Goal: Task Accomplishment & Management: Complete application form

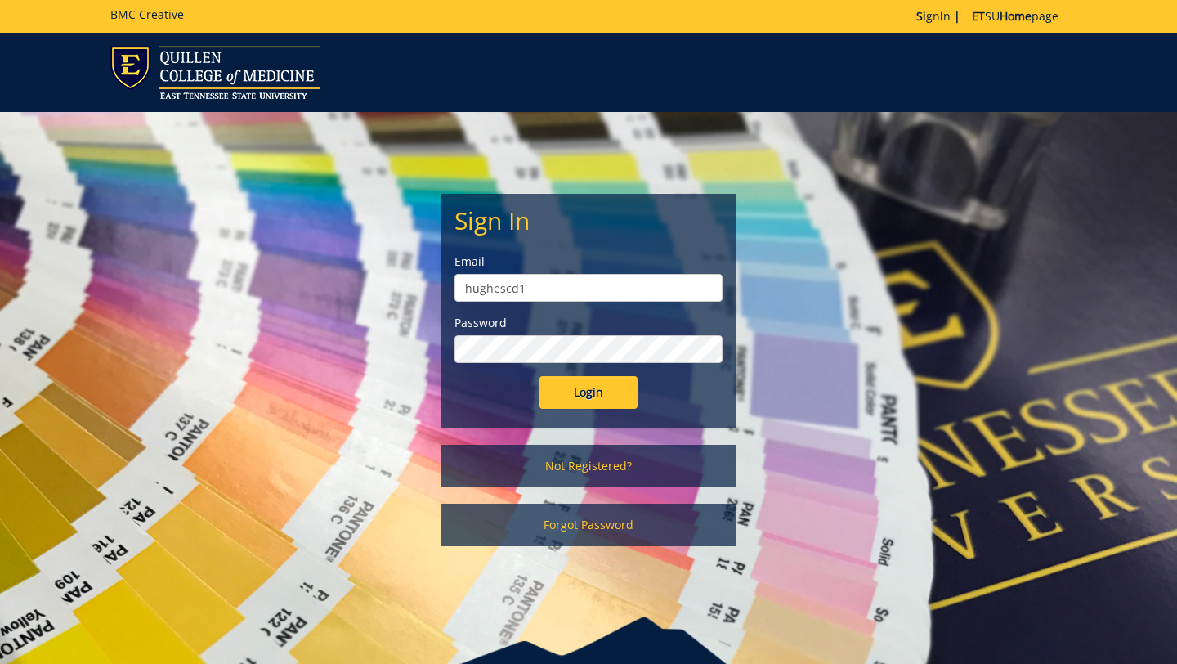
click at [539, 376] on input "Login" at bounding box center [588, 392] width 98 height 33
type input "hughescd1@etsu.edu"
click at [539, 376] on input "Login" at bounding box center [588, 392] width 98 height 33
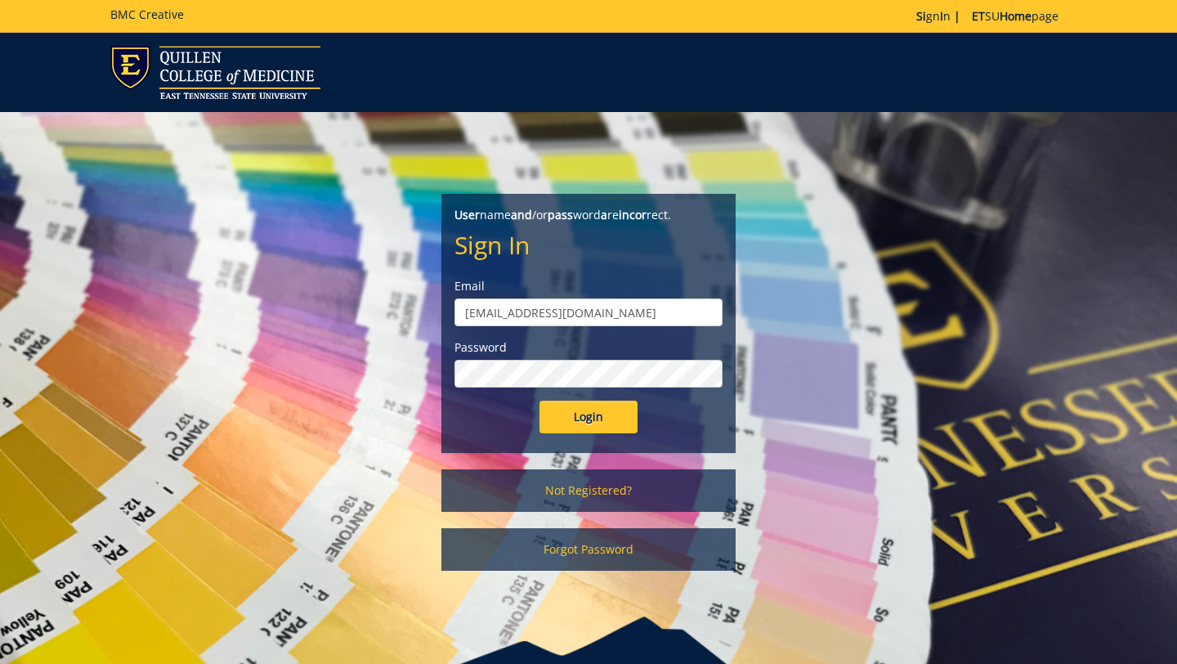
click at [521, 313] on input "hughescd1@etsu.edu" at bounding box center [588, 312] width 268 height 28
type input "[EMAIL_ADDRESS][DOMAIN_NAME]"
click at [539, 400] on input "Login" at bounding box center [588, 416] width 98 height 33
click at [530, 326] on form "User name and /or pass word a re incor rect. Sign In Email hughescd@etsu.edu Pa…" at bounding box center [588, 320] width 268 height 226
click at [467, 313] on input "[EMAIL_ADDRESS][DOMAIN_NAME]" at bounding box center [588, 312] width 268 height 28
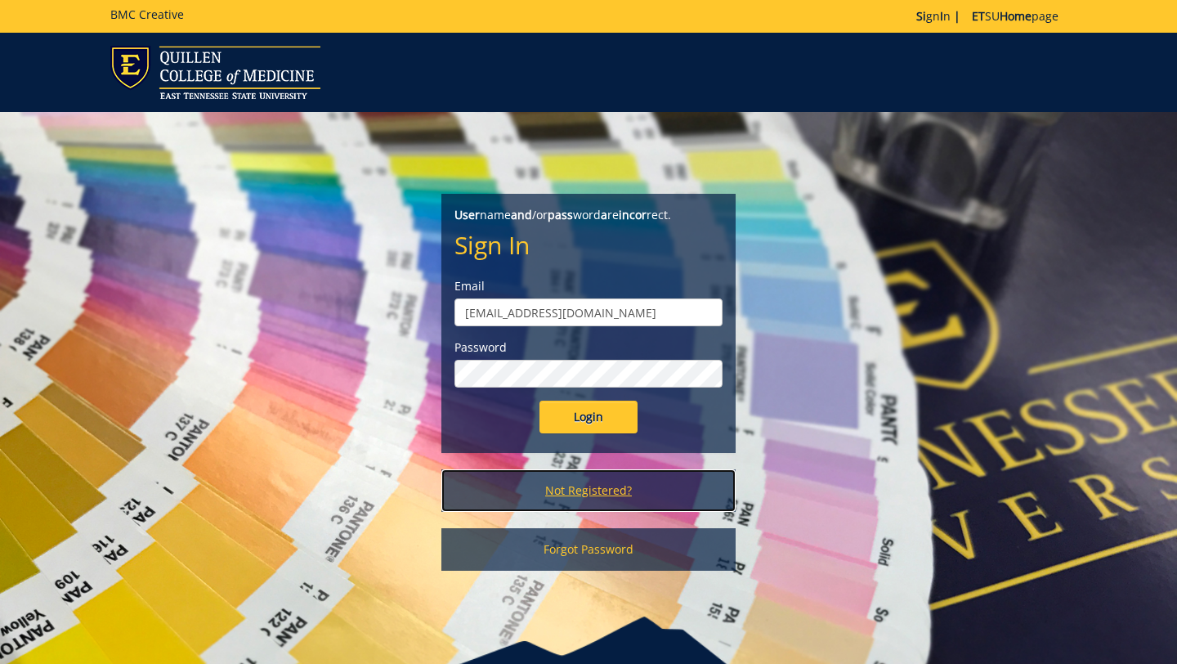
click at [585, 497] on link "Not Registered?" at bounding box center [588, 490] width 294 height 42
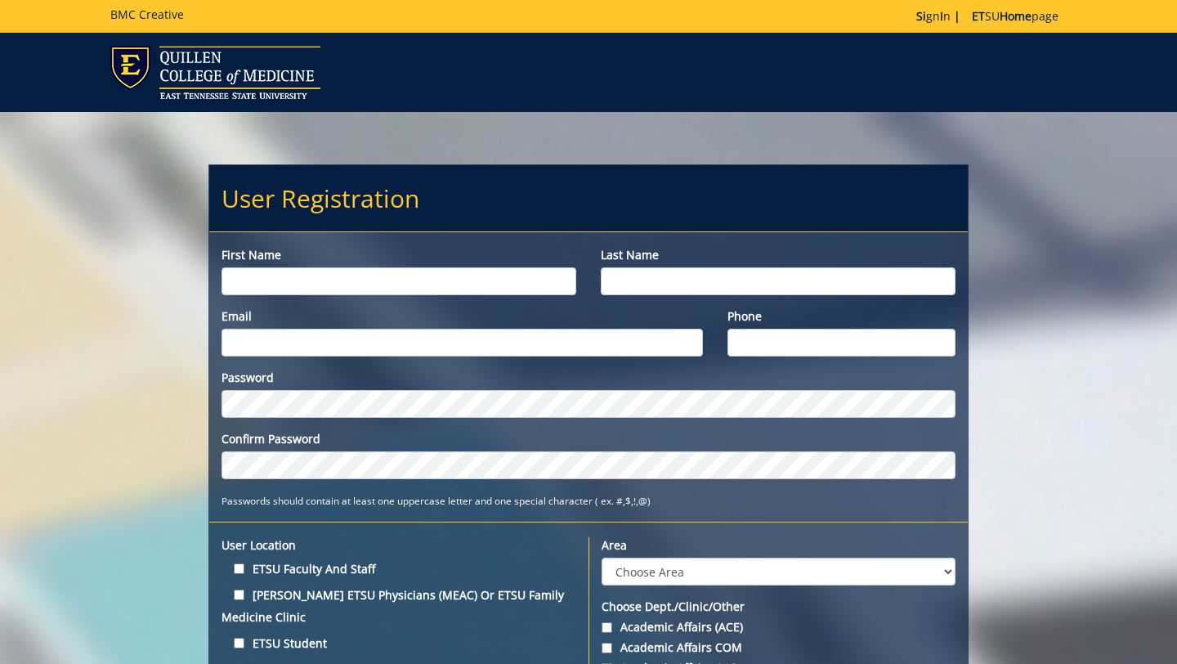
click at [448, 282] on input "First name" at bounding box center [398, 281] width 355 height 28
type input "Chloe"
type input "Fulmer"
type input "[EMAIL_ADDRESS][DOMAIN_NAME]"
click at [764, 348] on input "Phone" at bounding box center [841, 343] width 228 height 28
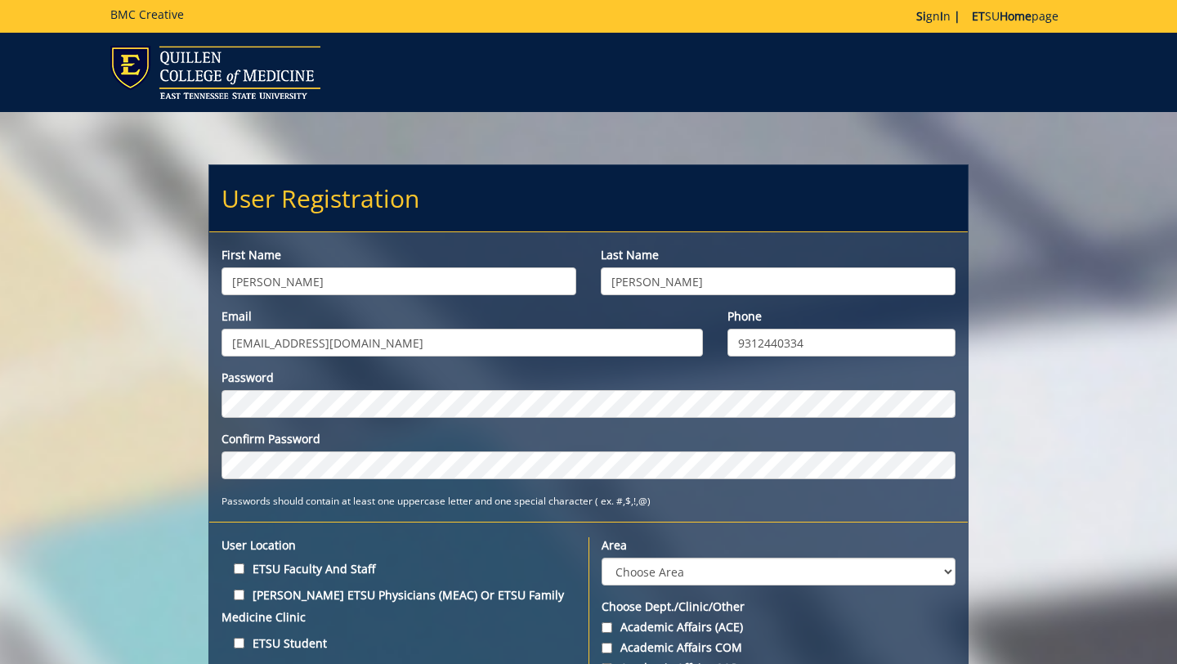
type input "9312440334"
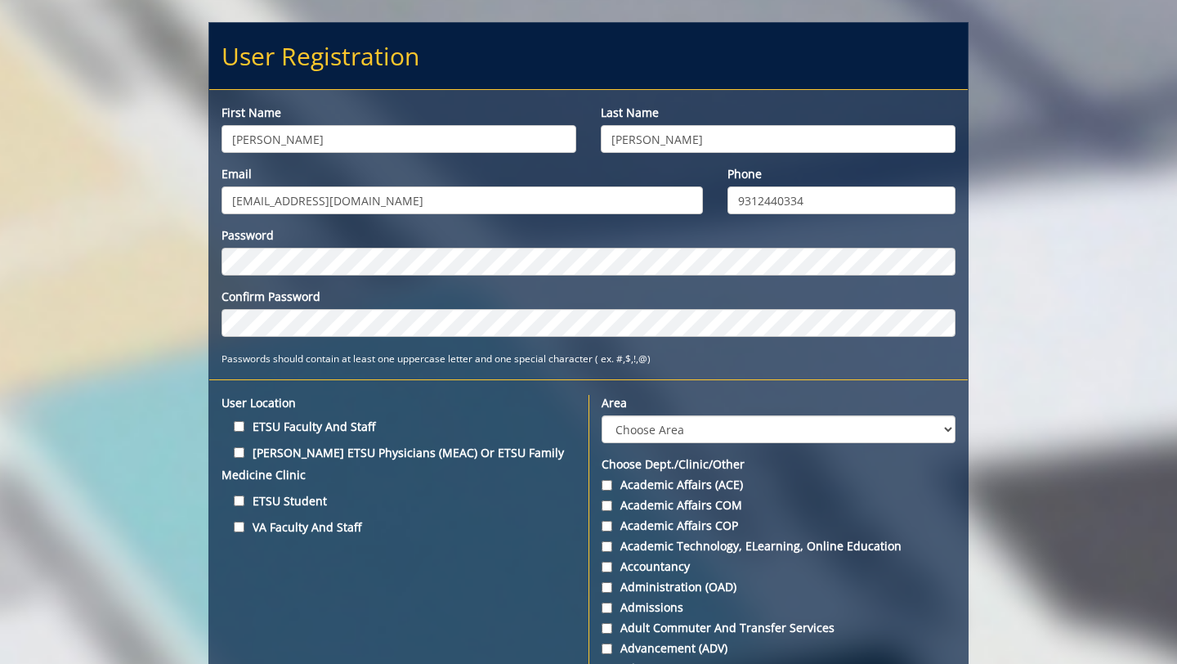
scroll to position [166, 0]
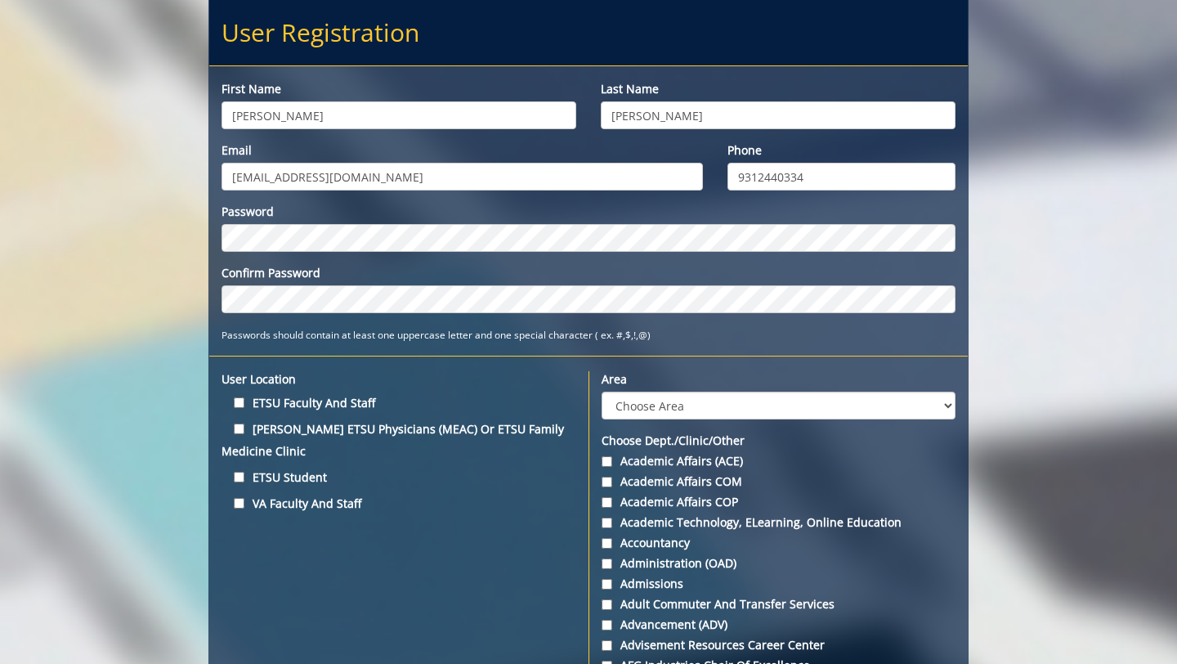
click at [301, 475] on label "ETSU Student" at bounding box center [398, 477] width 355 height 22
click at [244, 475] on input "ETSU Student" at bounding box center [239, 477] width 11 height 11
checkbox input "true"
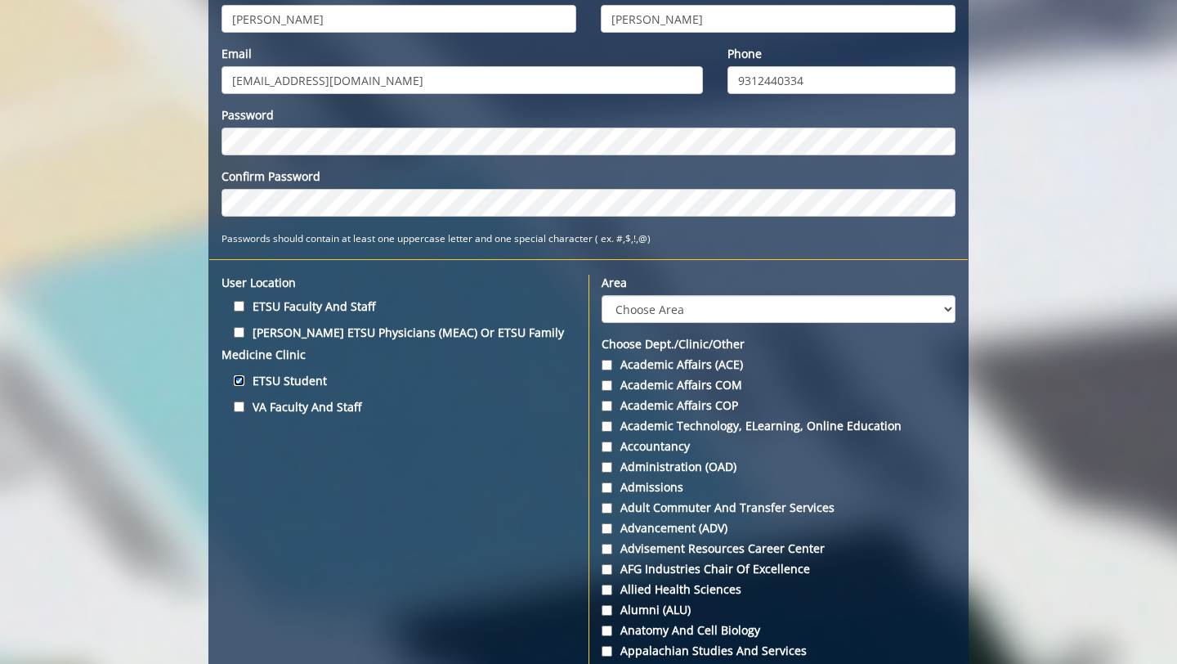
scroll to position [272, 0]
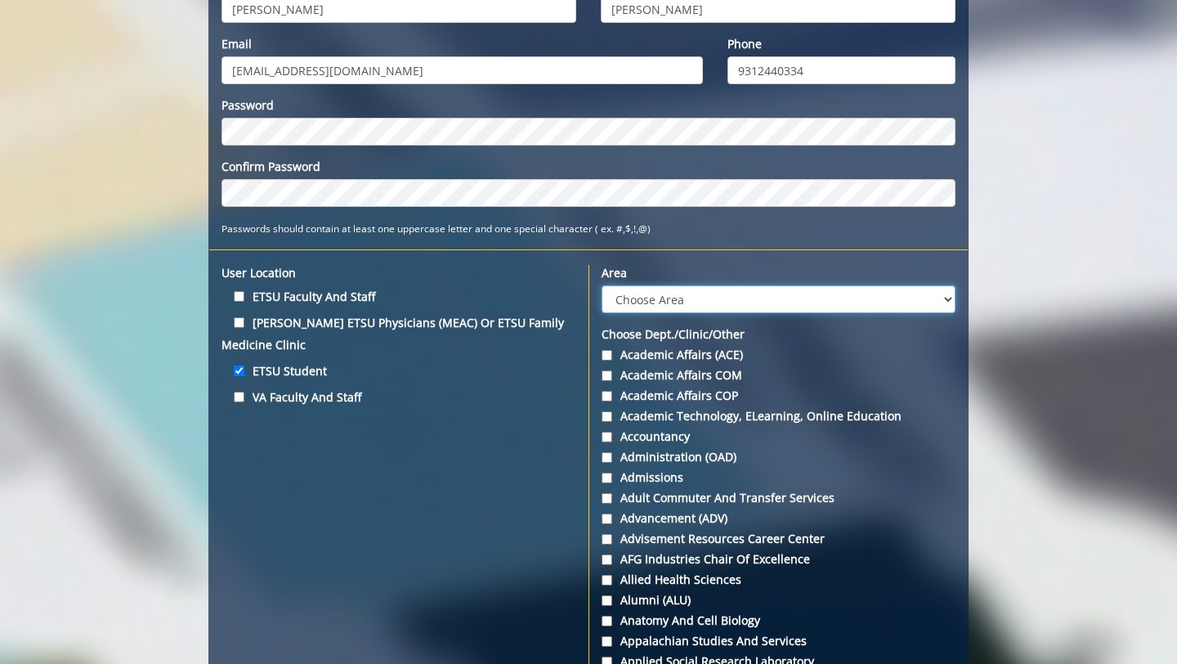
click at [633, 296] on select "Choose Area Administration Advancement (ADM) BucSports Business & Finance Clemm…" at bounding box center [778, 299] width 354 height 28
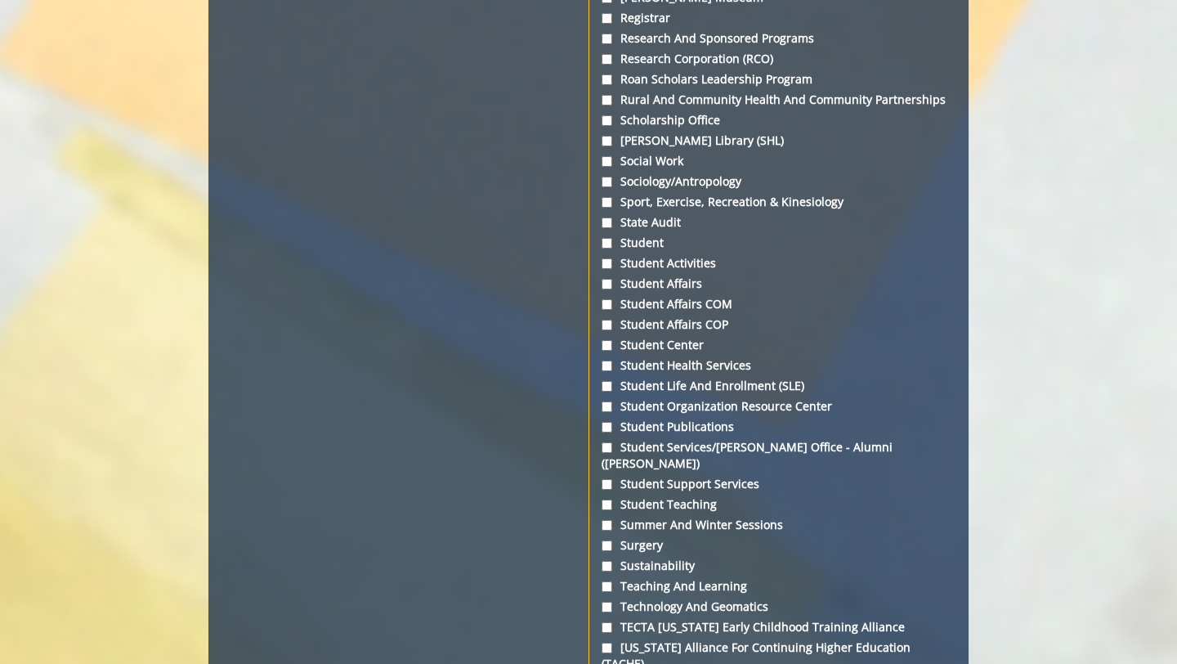
scroll to position [5260, 0]
click at [625, 233] on label "Student" at bounding box center [778, 241] width 354 height 16
click at [612, 236] on input "Student" at bounding box center [606, 241] width 11 height 11
checkbox input "true"
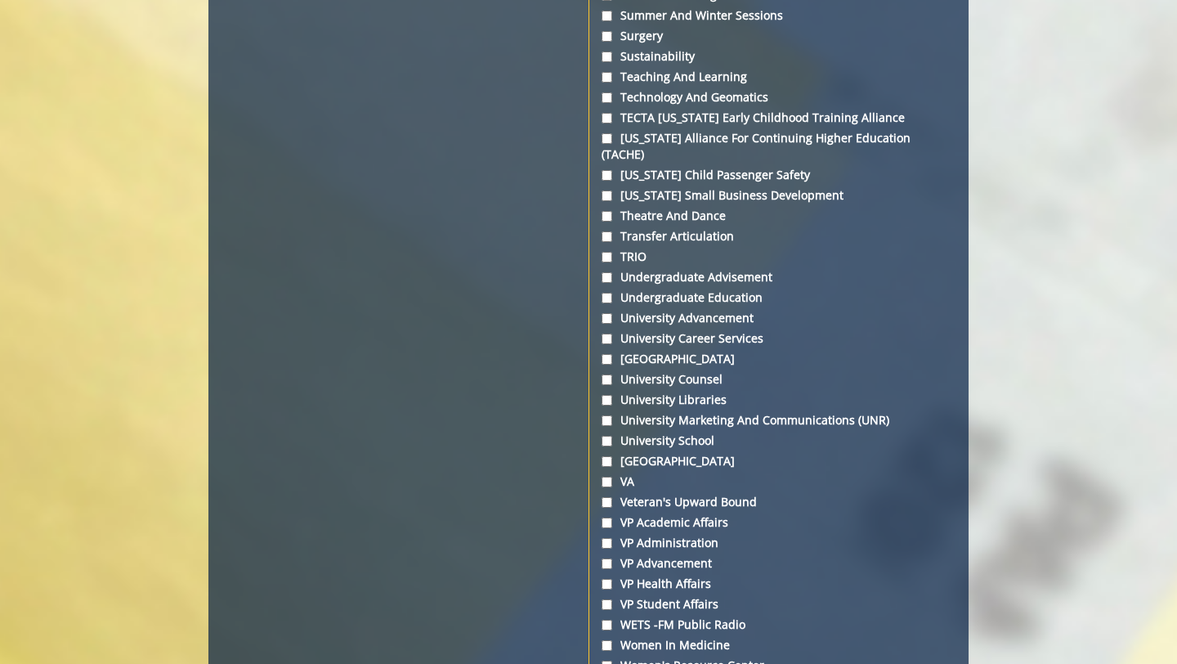
scroll to position [6127, 0]
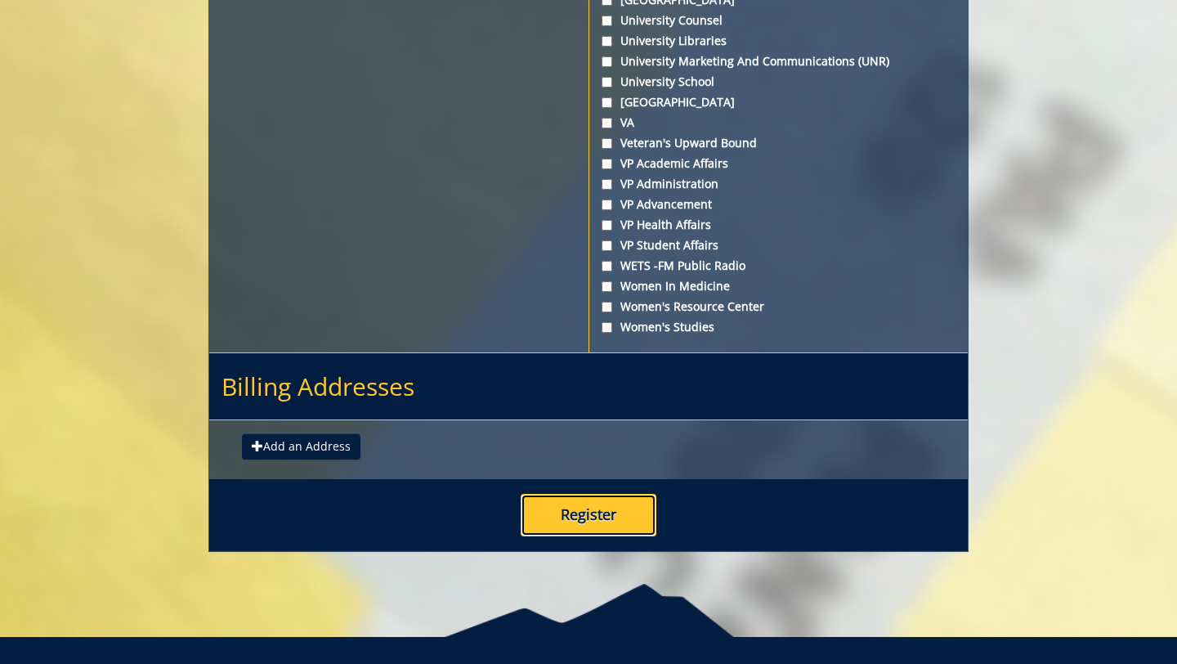
click at [557, 494] on button "Register" at bounding box center [589, 515] width 136 height 42
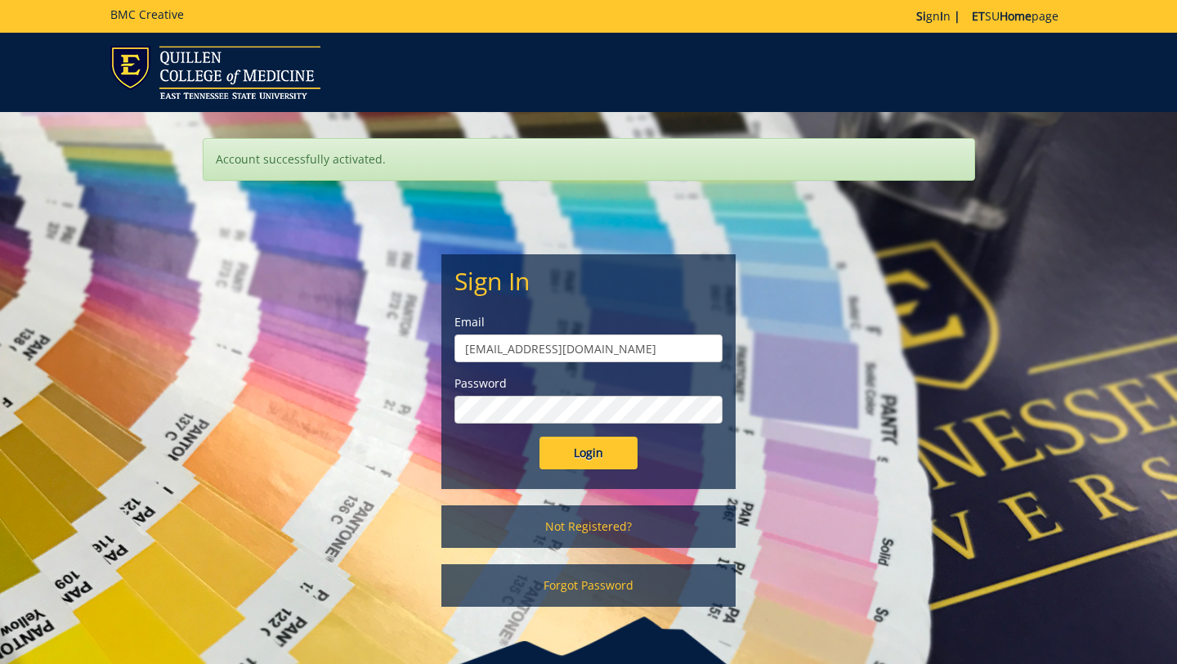
click at [539, 436] on input "Login" at bounding box center [588, 452] width 98 height 33
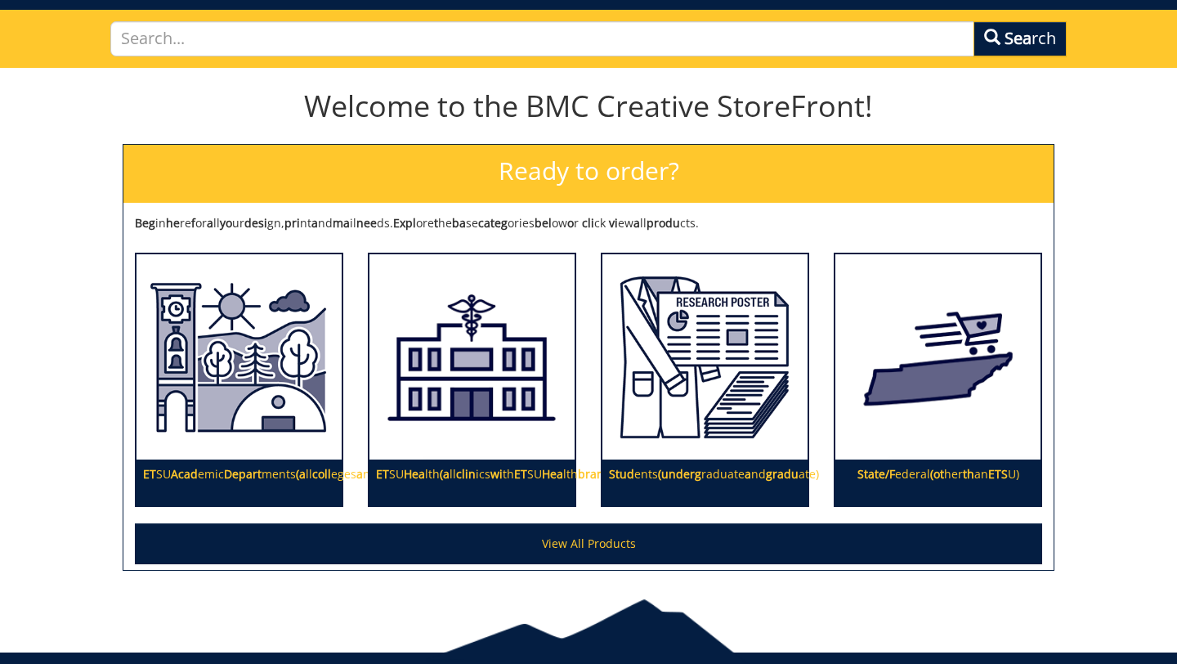
scroll to position [124, 0]
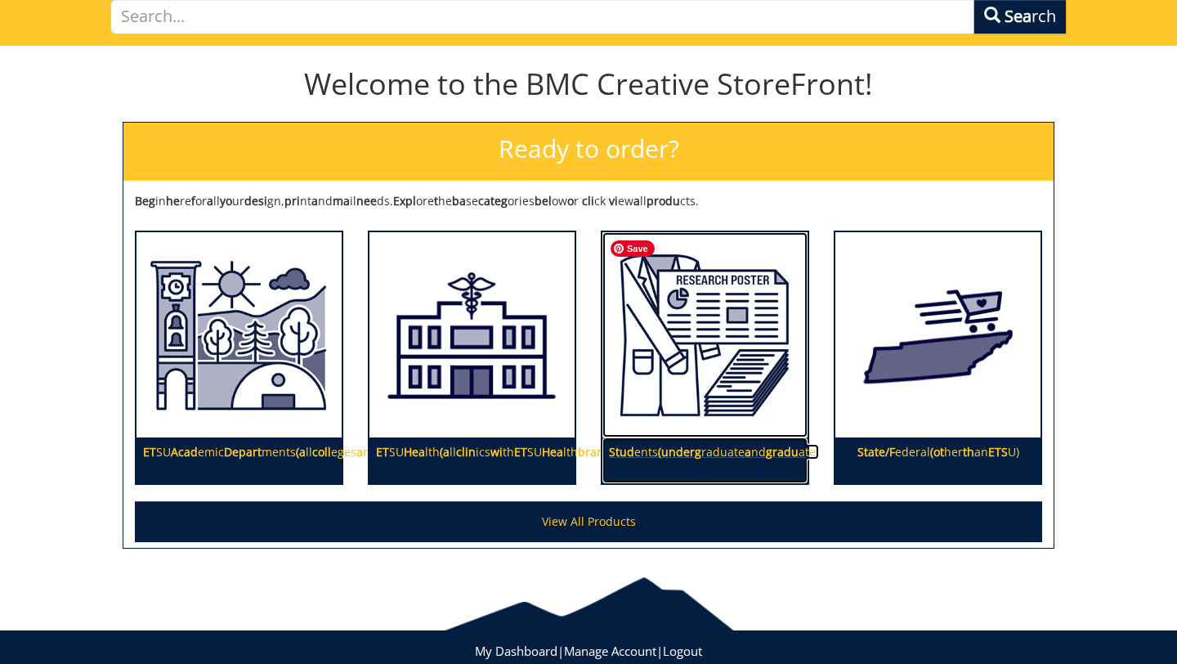
click at [679, 428] on img at bounding box center [704, 335] width 205 height 206
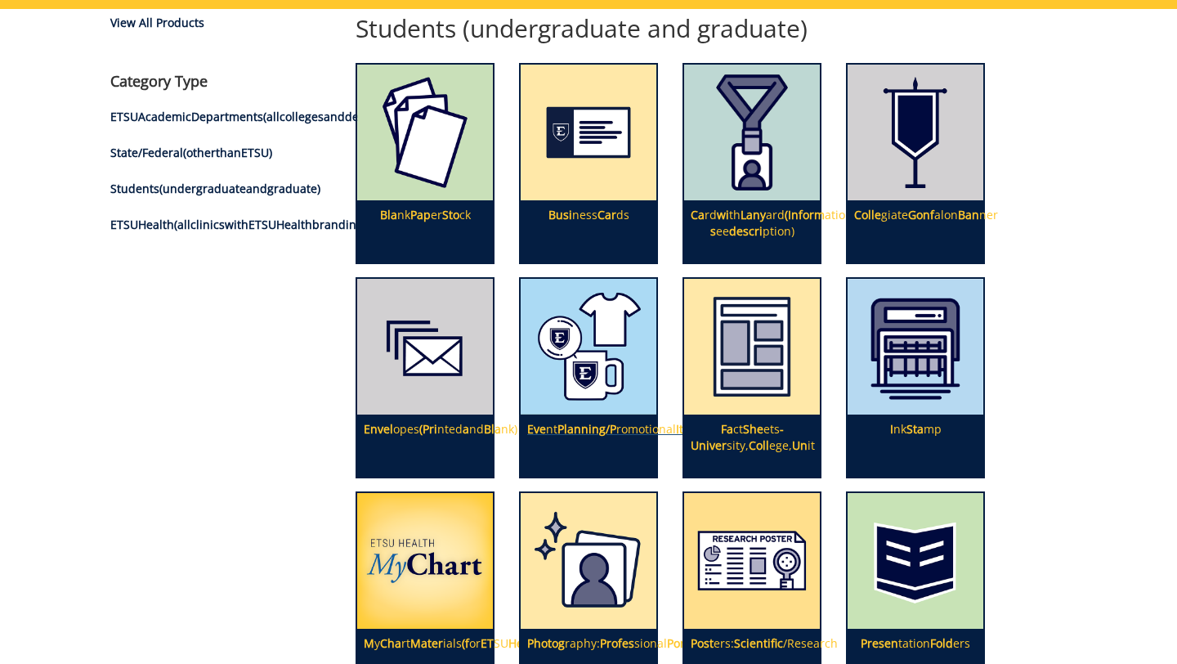
scroll to position [128, 0]
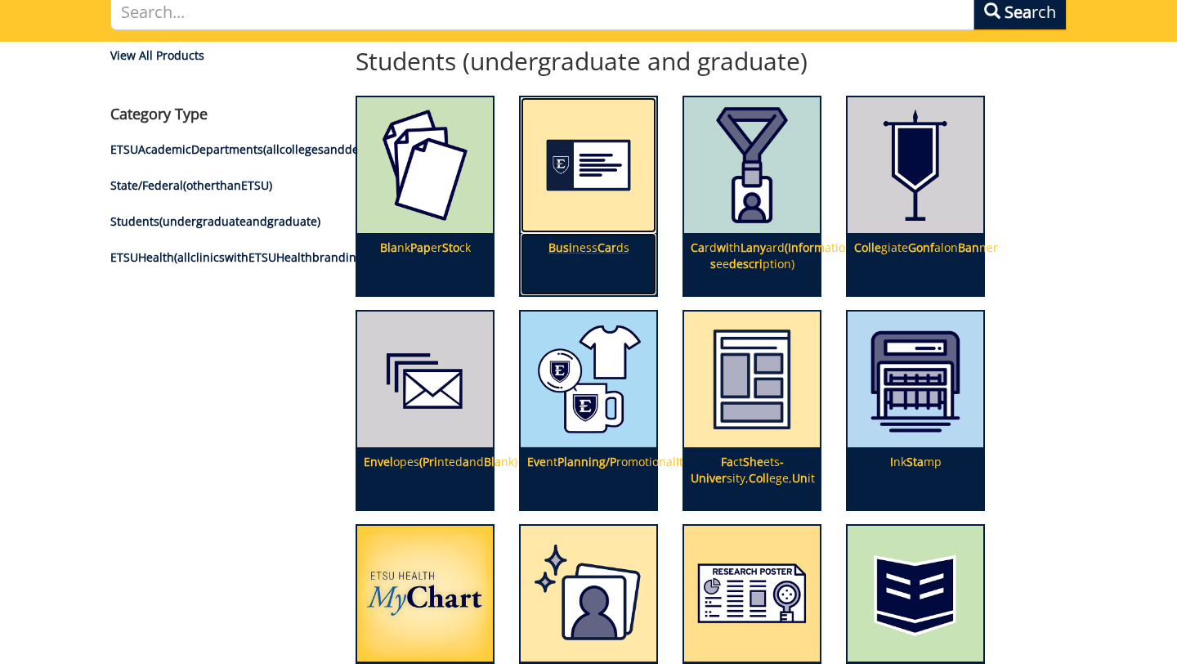
click at [585, 253] on null "Busi ness Car ds" at bounding box center [588, 247] width 81 height 16
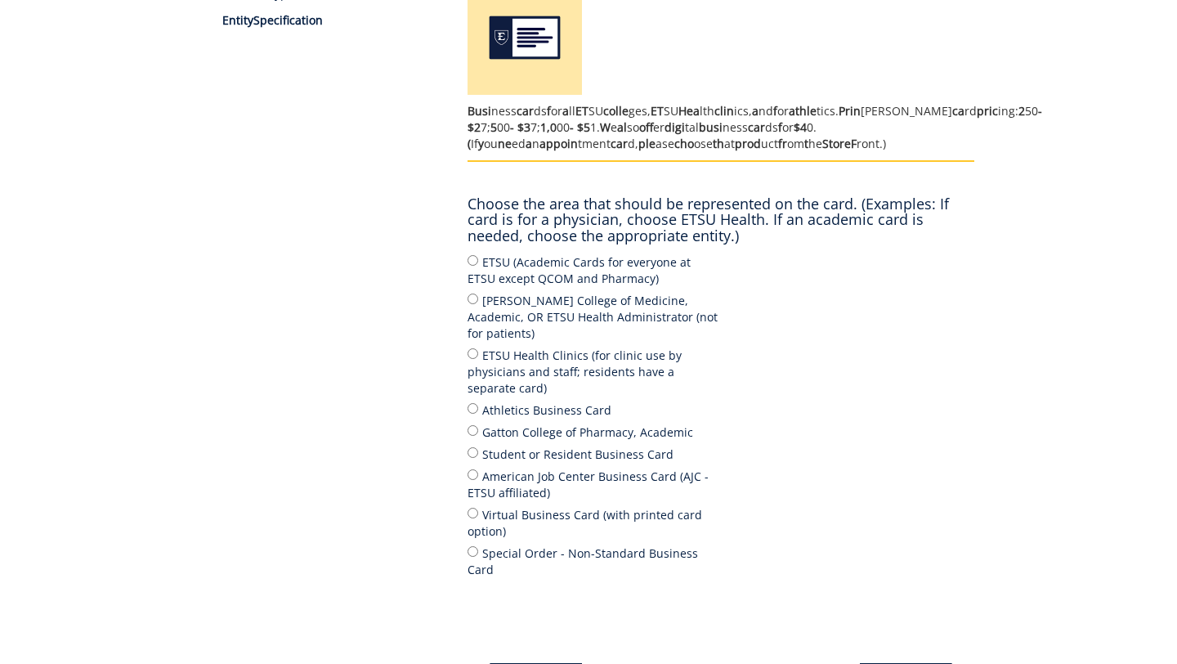
scroll to position [301, 0]
